Goal: Task Accomplishment & Management: Manage account settings

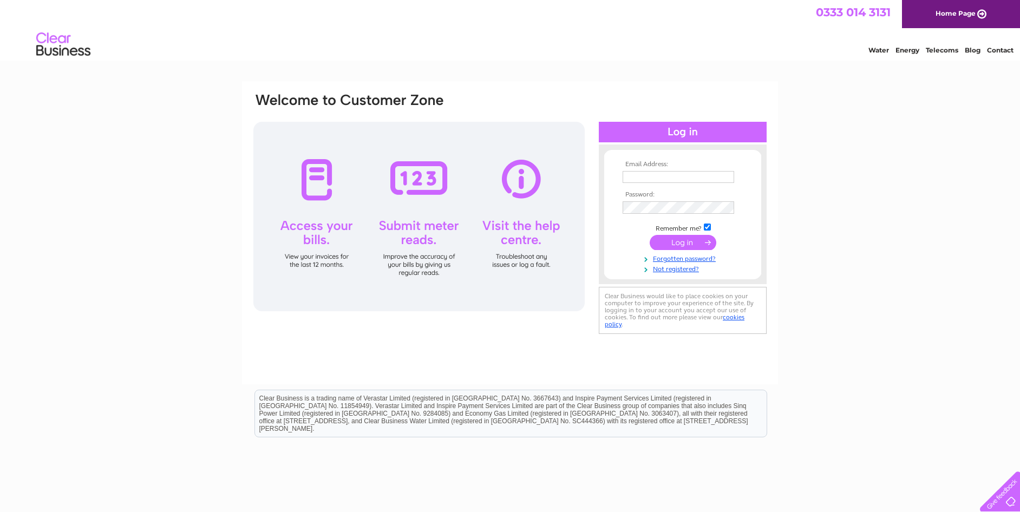
type input "[EMAIL_ADDRESS][DOMAIN_NAME]"
click at [689, 244] on input "submit" at bounding box center [683, 242] width 67 height 15
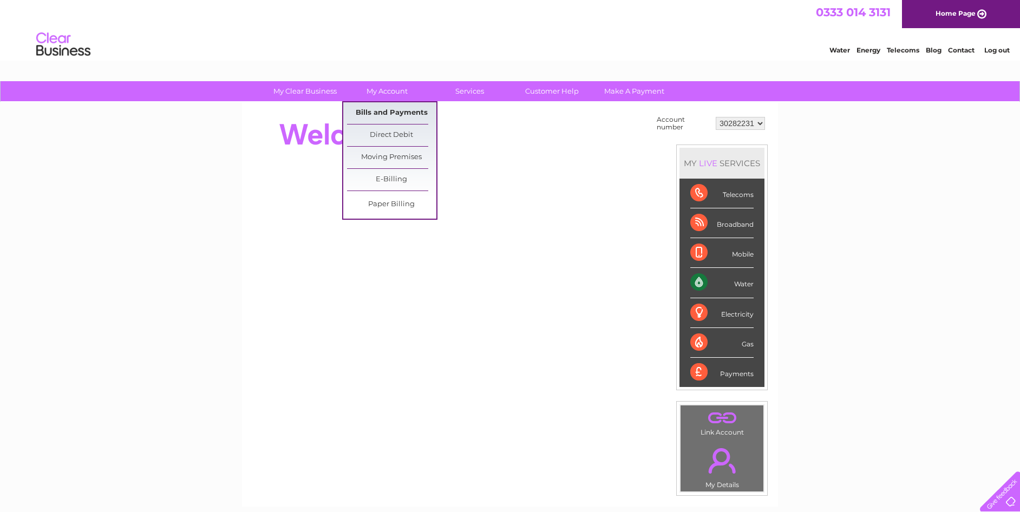
click at [393, 111] on link "Bills and Payments" at bounding box center [391, 113] width 89 height 22
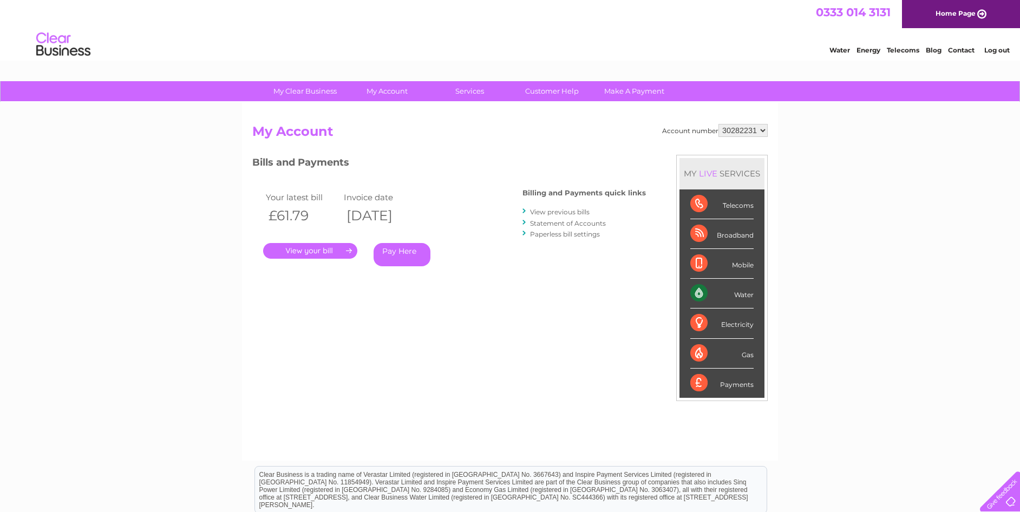
click at [317, 250] on link "." at bounding box center [310, 251] width 94 height 16
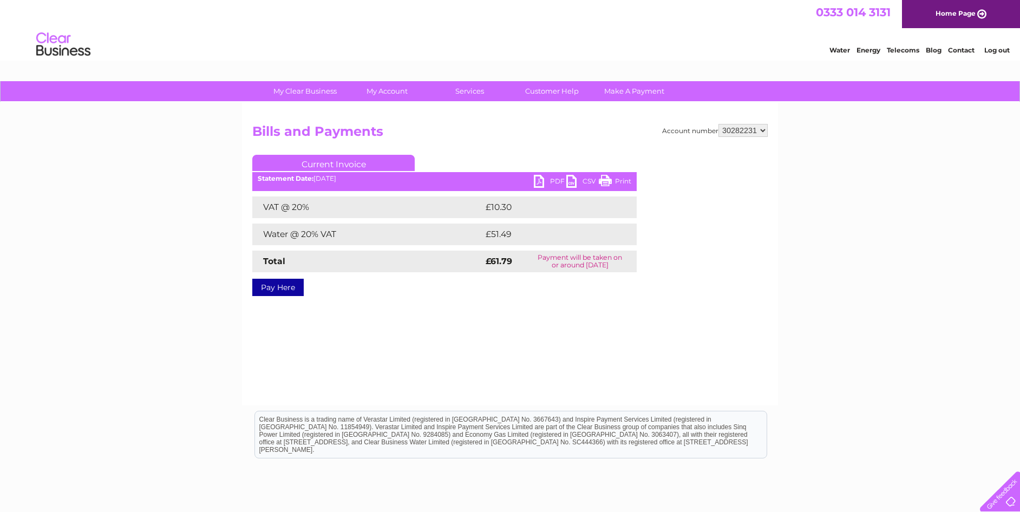
click at [541, 181] on link "PDF" at bounding box center [550, 183] width 32 height 16
